Goal: Entertainment & Leisure: Browse casually

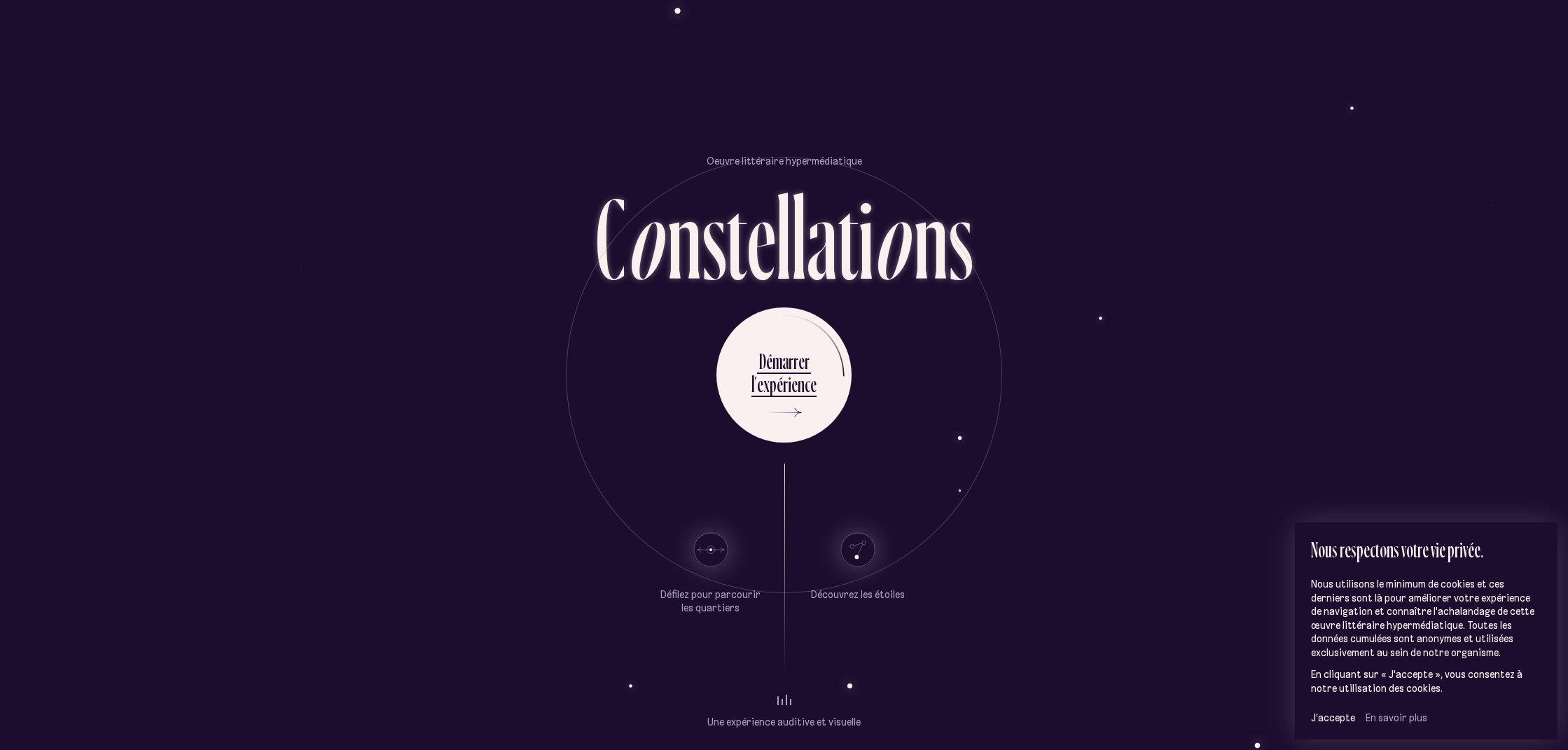
click at [707, 550] on use at bounding box center [710, 550] width 34 height 34
click at [865, 550] on use at bounding box center [858, 550] width 34 height 34
click at [1328, 715] on span "J’accepte" at bounding box center [1333, 718] width 44 height 13
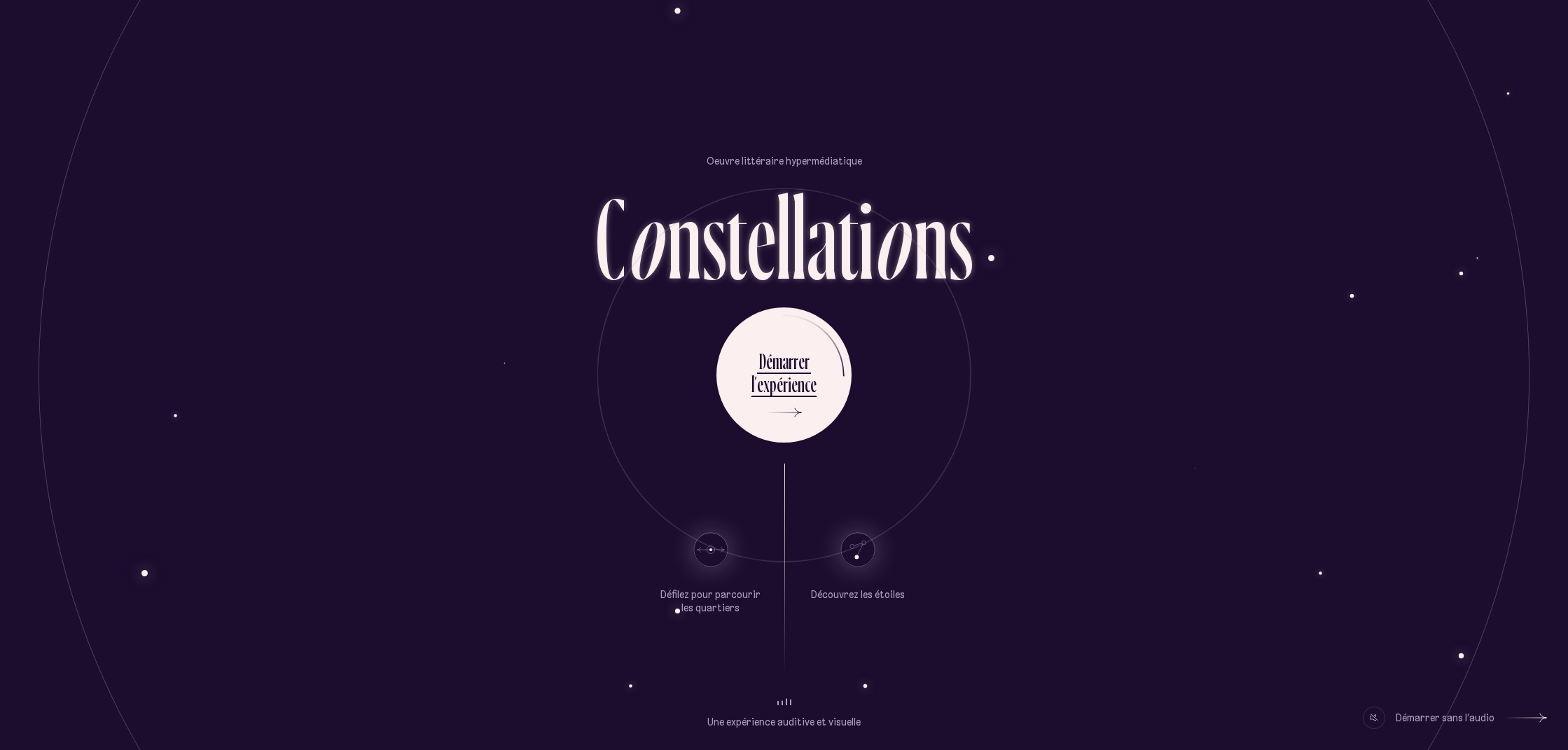
drag, startPoint x: 817, startPoint y: 614, endPoint x: 809, endPoint y: 605, distance: 12.0
click at [816, 610] on div "Découvrez les étoiles" at bounding box center [858, 568] width 105 height 210
click at [797, 412] on use at bounding box center [797, 412] width 7 height 9
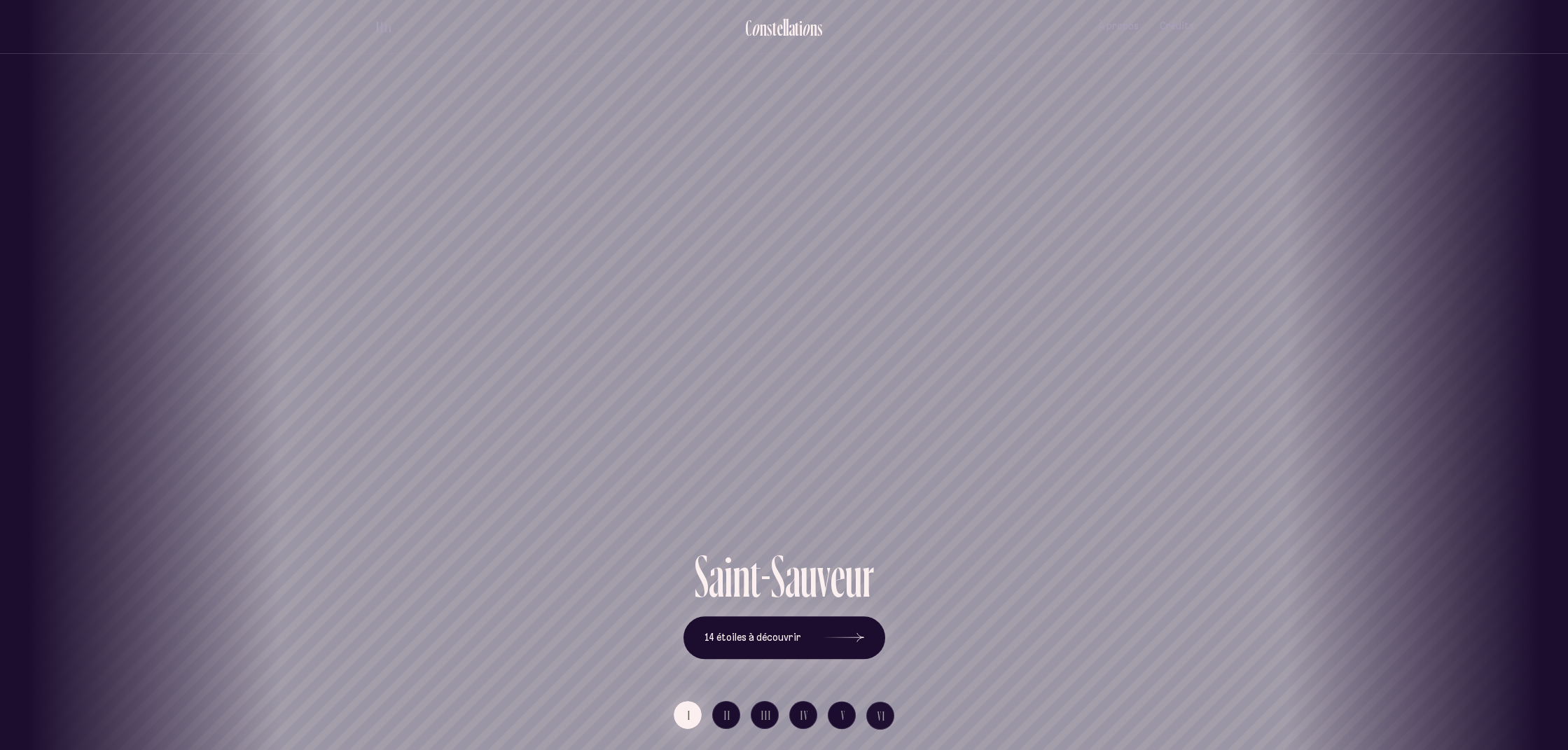
drag, startPoint x: 841, startPoint y: 446, endPoint x: 708, endPoint y: 350, distance: 164.0
click at [703, 355] on div "[GEOGRAPHIC_DATA] [GEOGRAPHIC_DATA] [GEOGRAPHIC_DATA][PERSON_NAME][GEOGRAPHIC_D…" at bounding box center [784, 375] width 1568 height 750
drag, startPoint x: 816, startPoint y: 380, endPoint x: 814, endPoint y: 352, distance: 28.1
click at [692, 379] on div "Saint-Sauveur" at bounding box center [633, 273] width 1568 height 546
drag, startPoint x: 913, startPoint y: 352, endPoint x: 704, endPoint y: 357, distance: 209.1
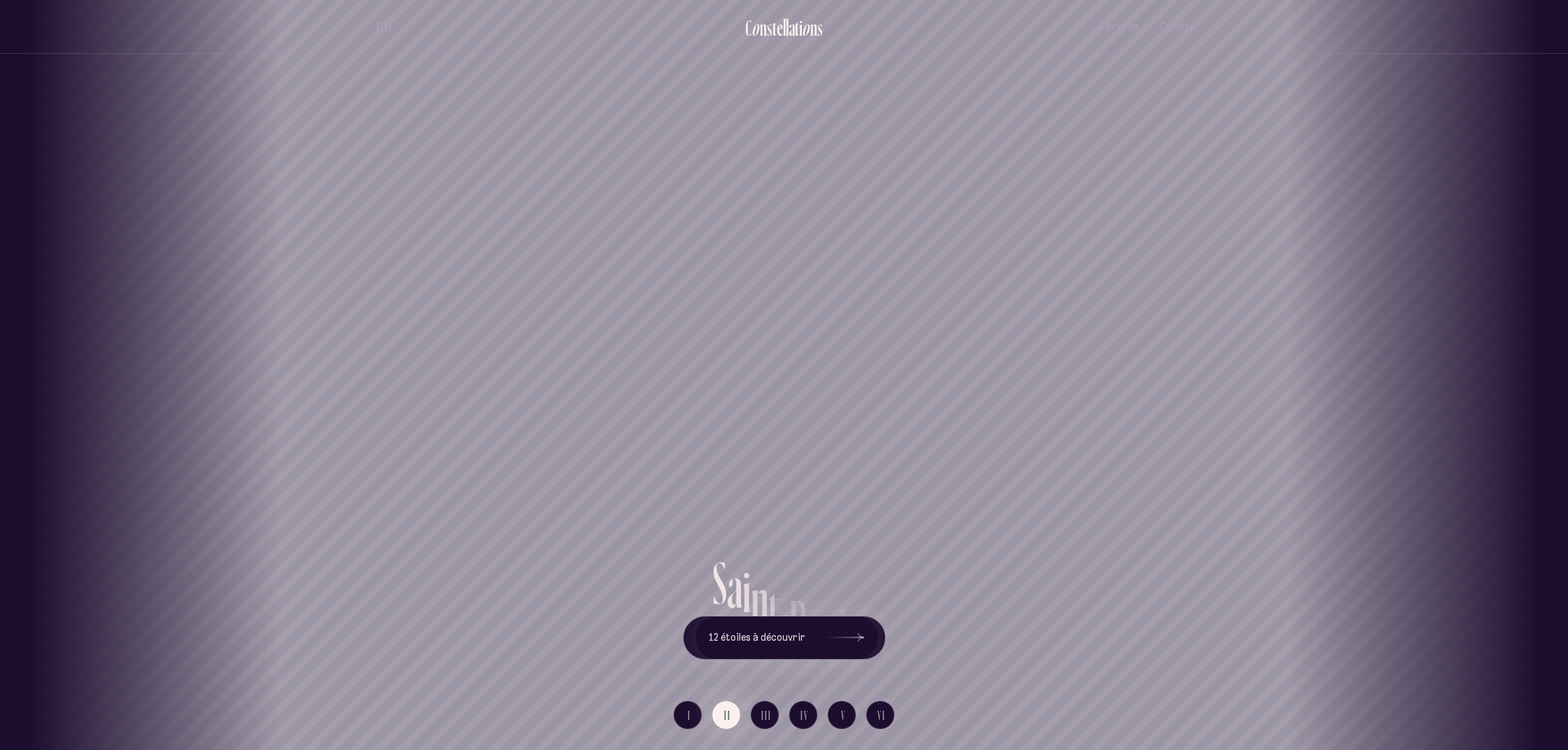
click at [652, 340] on div "[GEOGRAPHIC_DATA] [GEOGRAPHIC_DATA] [GEOGRAPHIC_DATA][PERSON_NAME][GEOGRAPHIC_D…" at bounding box center [784, 375] width 1568 height 750
click at [838, 634] on icon at bounding box center [843, 638] width 42 height 105
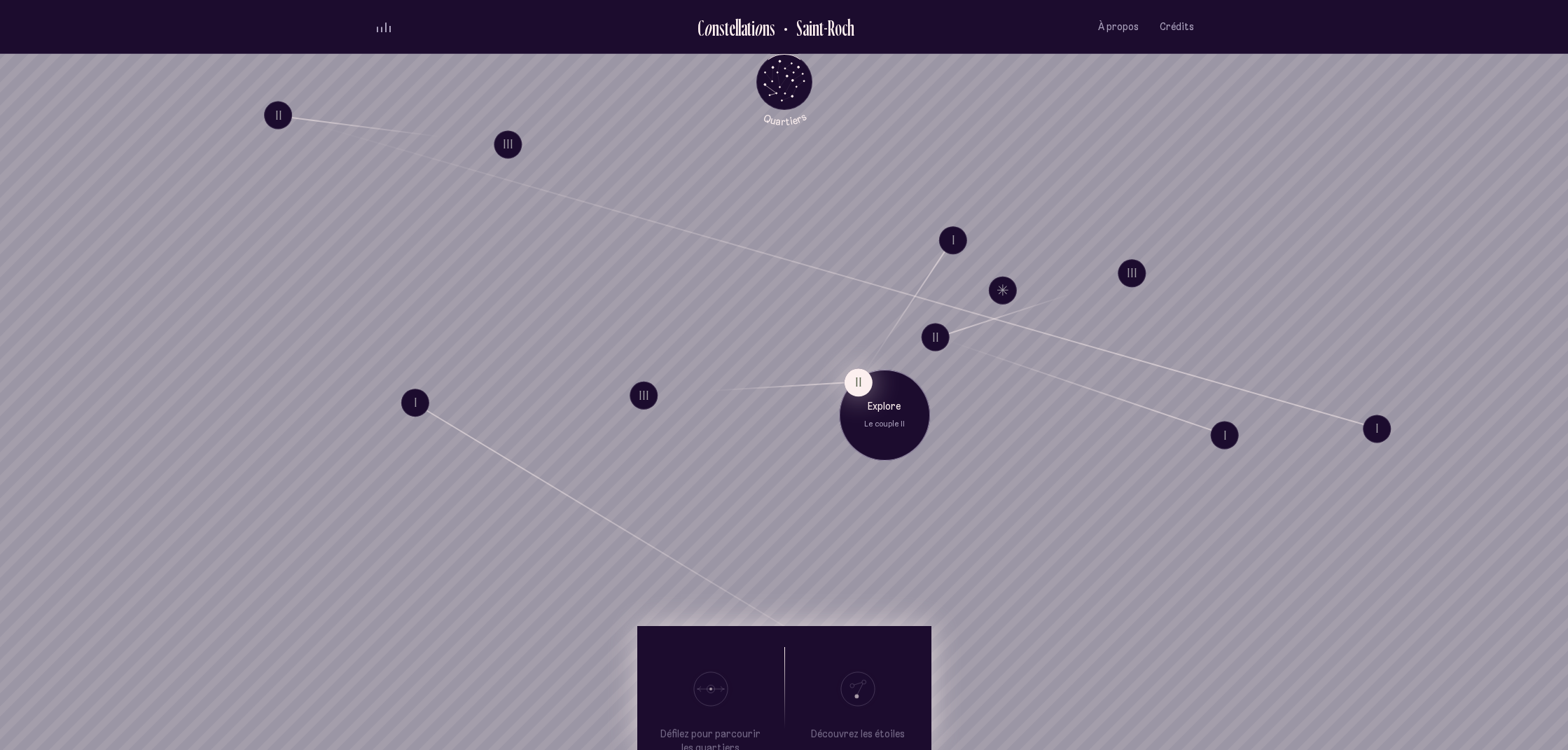
click at [853, 385] on button "II" at bounding box center [858, 383] width 28 height 28
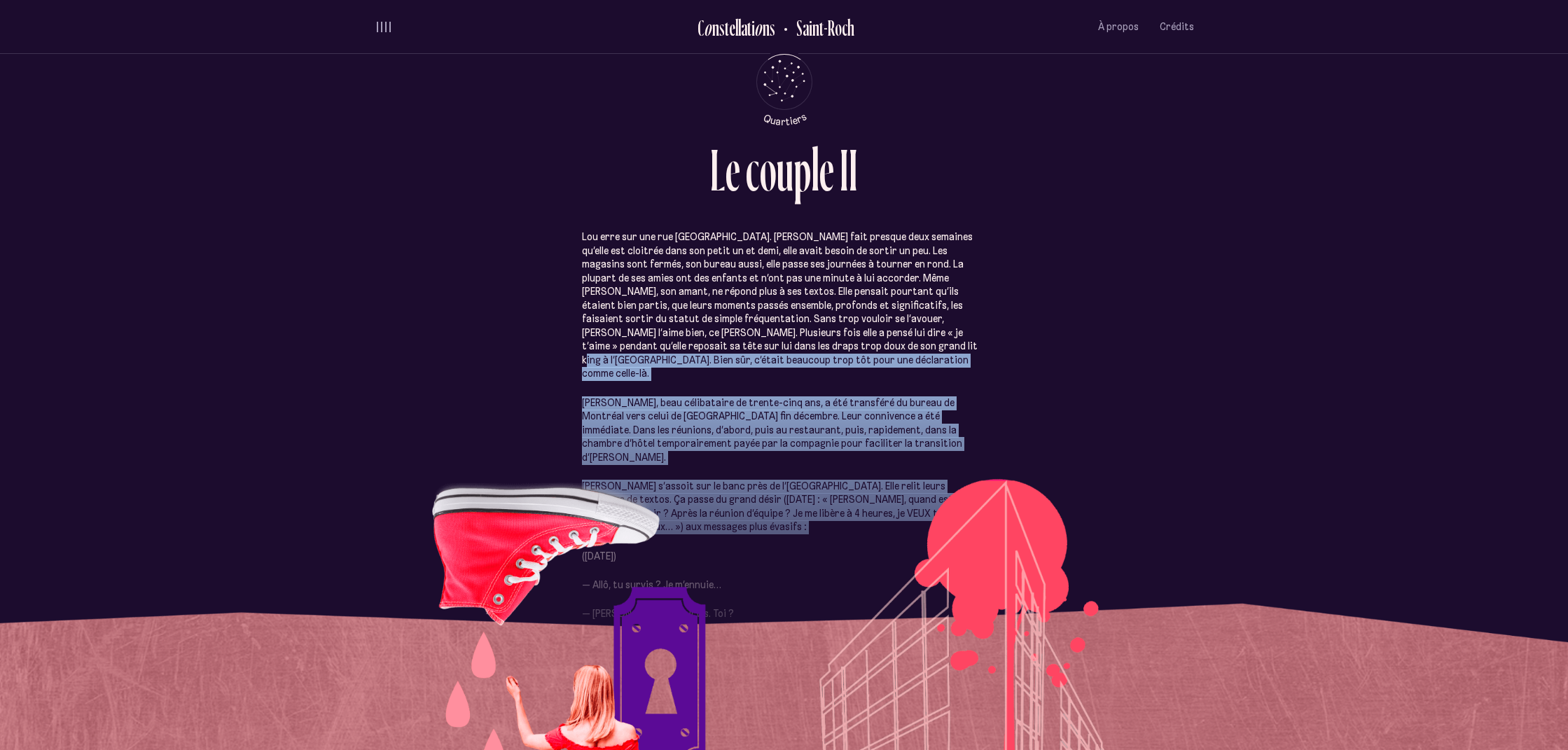
drag, startPoint x: 806, startPoint y: 498, endPoint x: 803, endPoint y: 350, distance: 148.0
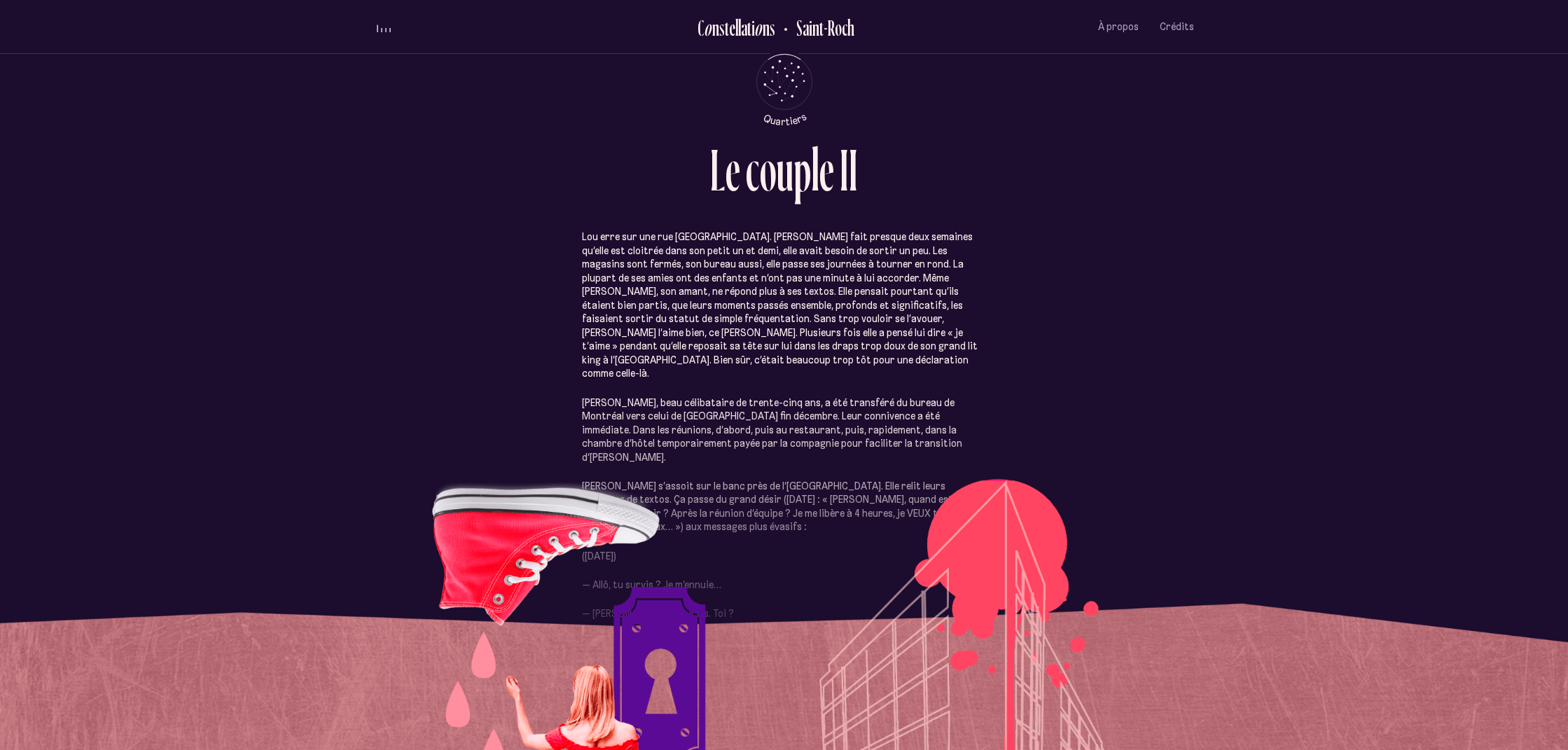
click at [1022, 604] on div "Lou erre sur une rue [GEOGRAPHIC_DATA]. [PERSON_NAME] fait presque deux semaine…" at bounding box center [785, 458] width 819 height 541
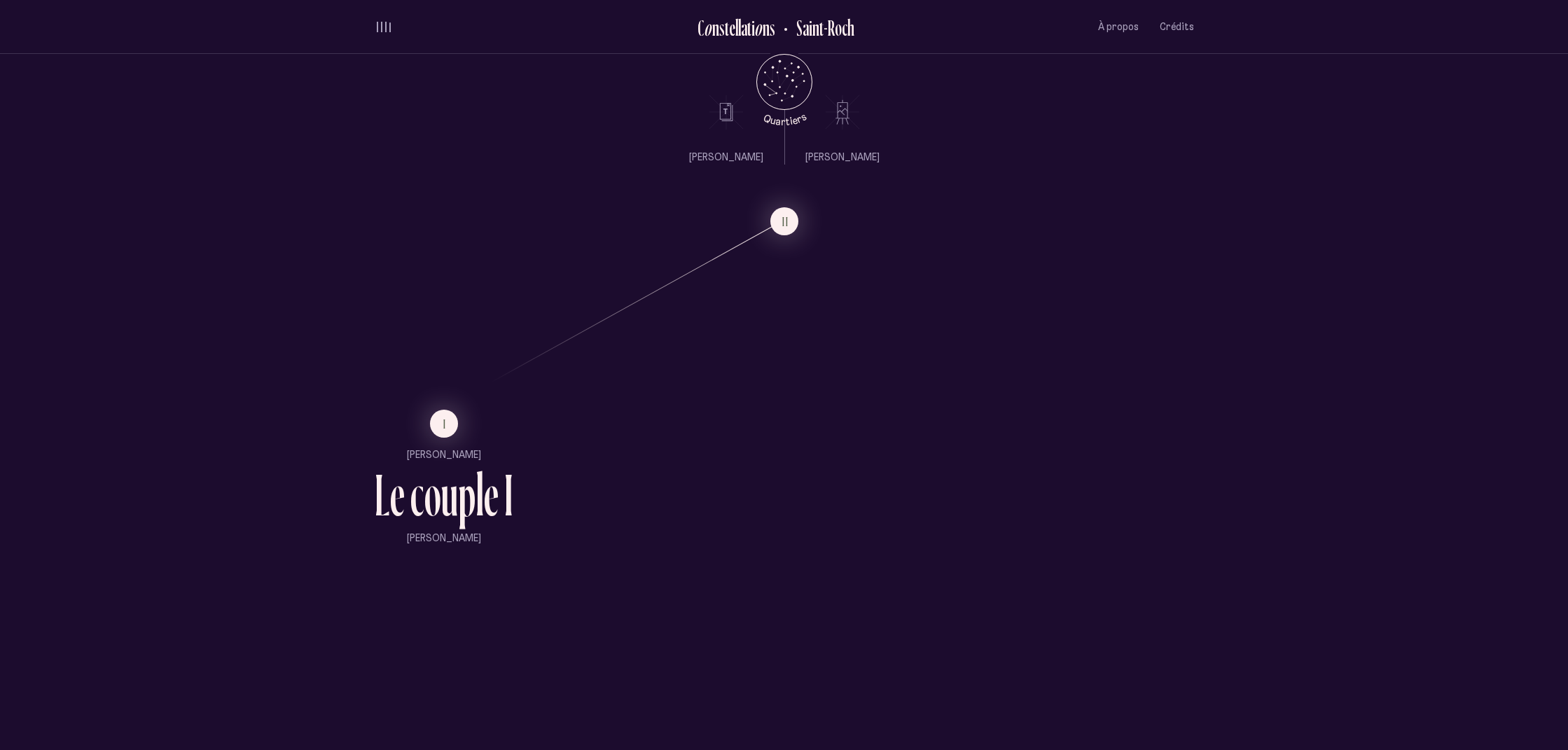
click at [453, 501] on div "u" at bounding box center [450, 495] width 17 height 59
